Goal: Task Accomplishment & Management: Manage account settings

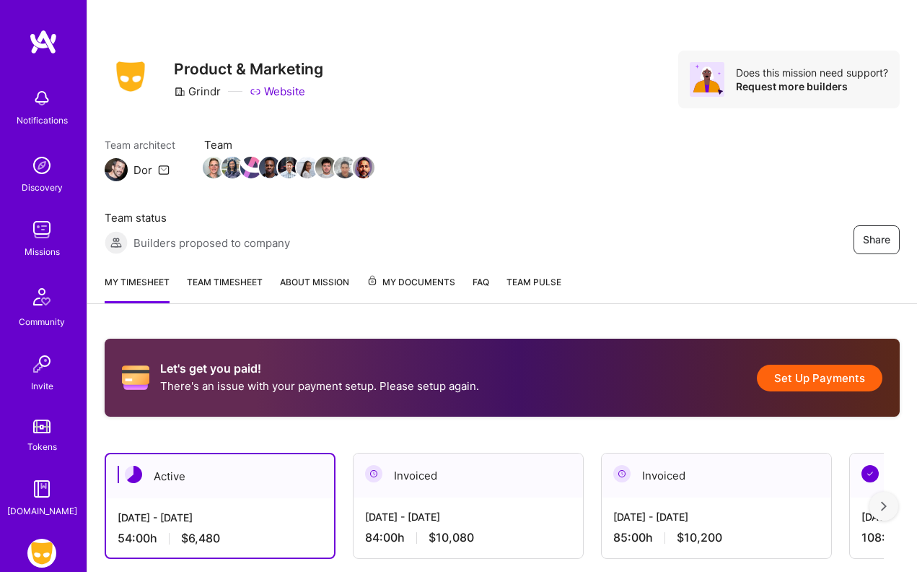
scroll to position [22, 0]
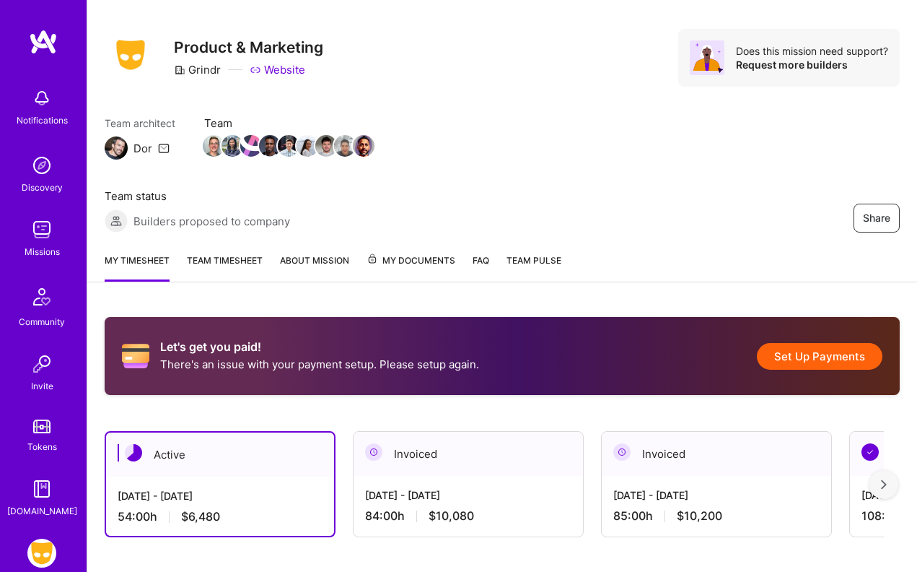
click at [823, 356] on button "Set Up Payments" at bounding box center [820, 356] width 126 height 27
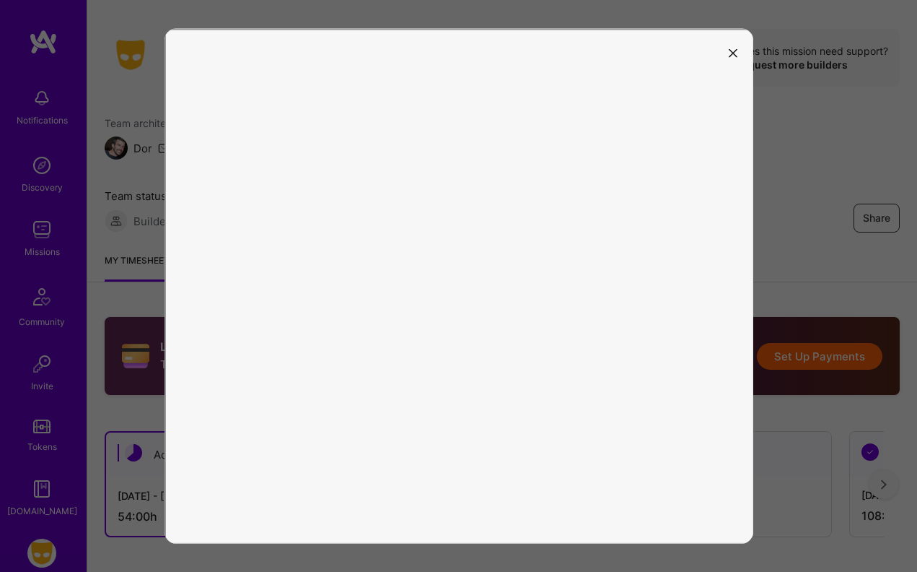
click at [732, 48] on icon "modal" at bounding box center [733, 52] width 9 height 9
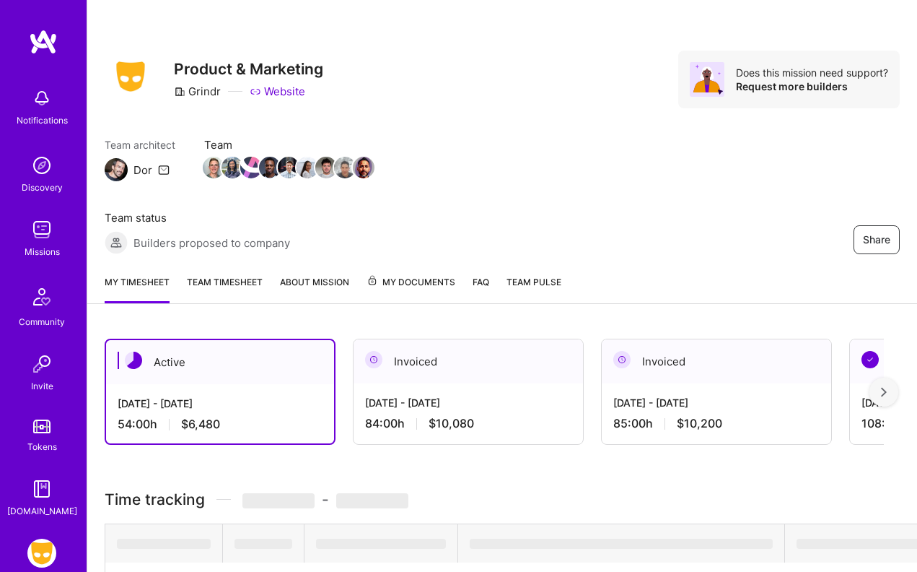
scroll to position [22, 0]
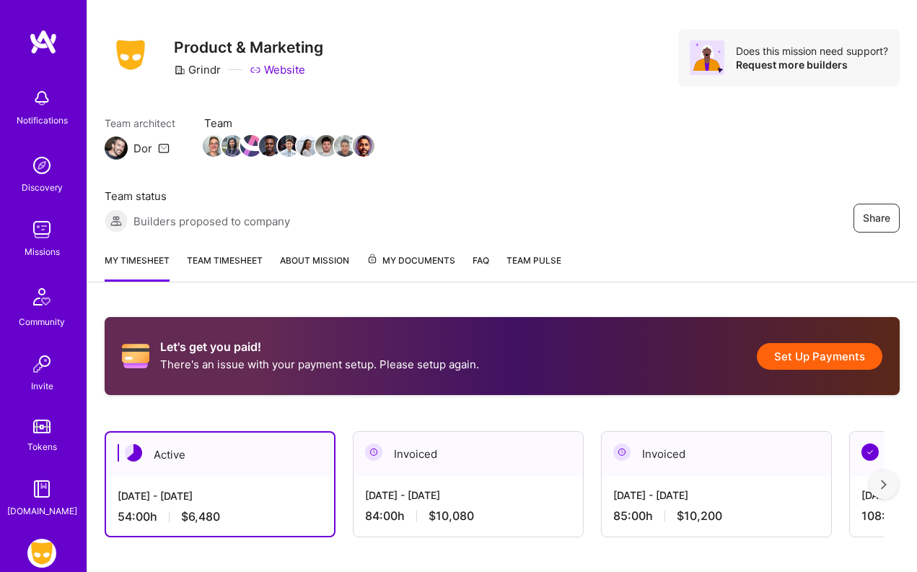
click at [810, 354] on button "Set Up Payments" at bounding box center [820, 356] width 126 height 27
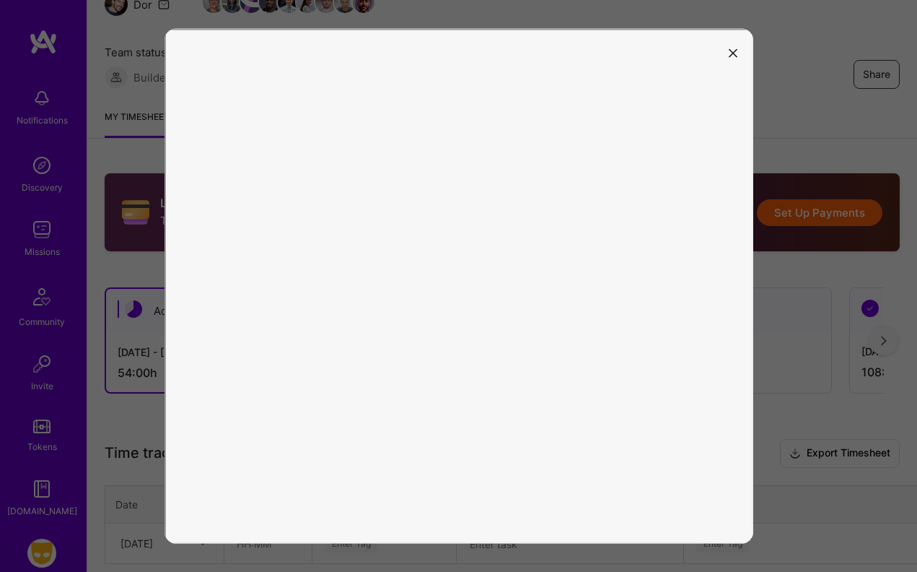
scroll to position [201, 0]
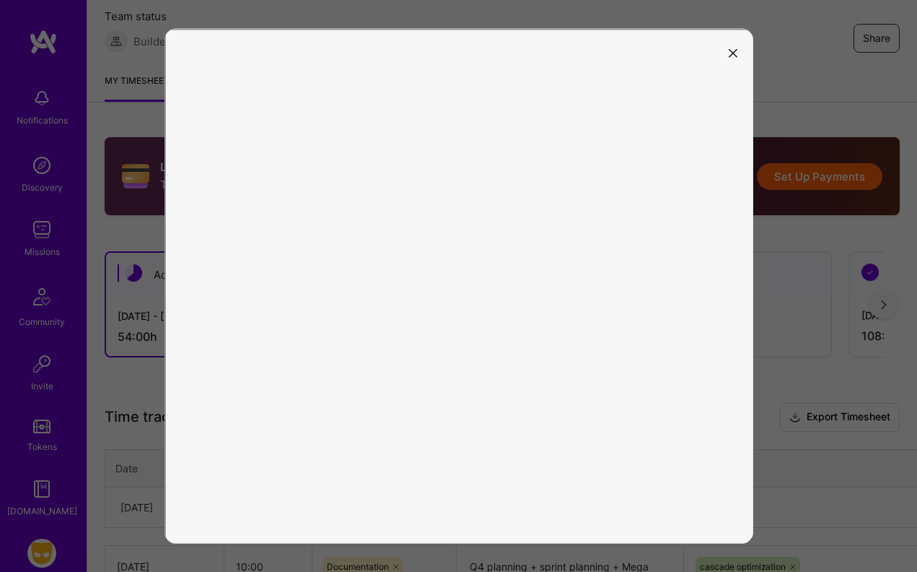
click at [110, 234] on div at bounding box center [458, 286] width 917 height 572
